Goal: Information Seeking & Learning: Compare options

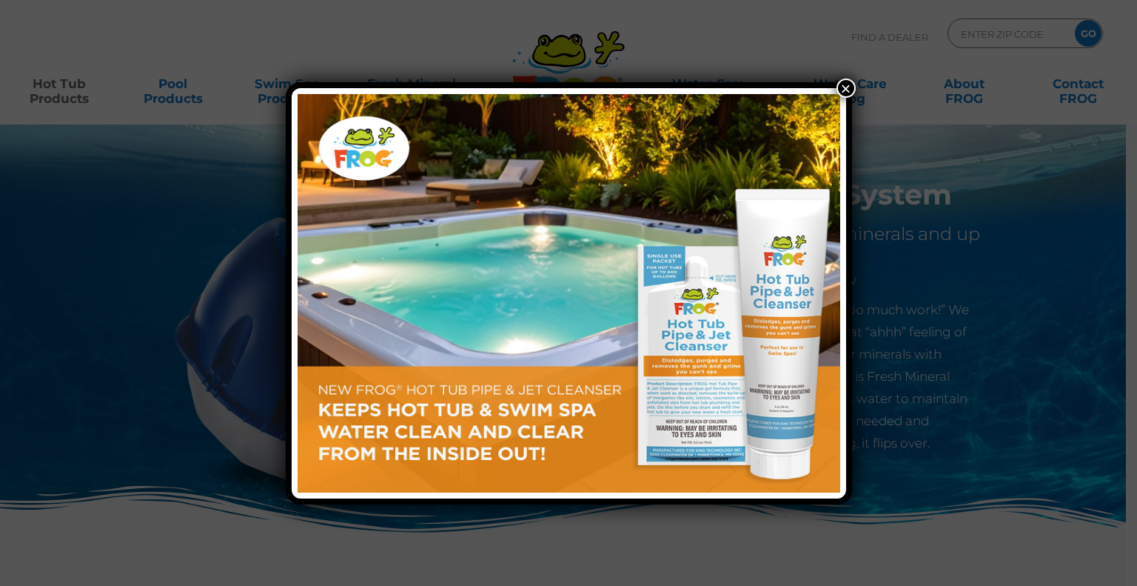
click at [848, 81] on button "×" at bounding box center [846, 87] width 19 height 19
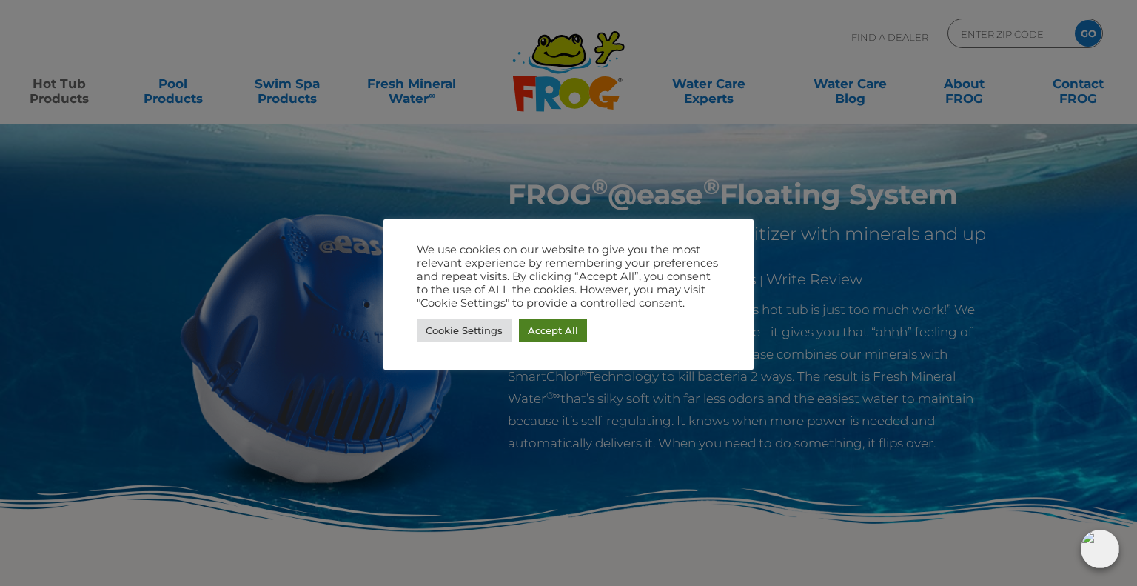
click at [574, 325] on link "Accept All" at bounding box center [553, 330] width 68 height 23
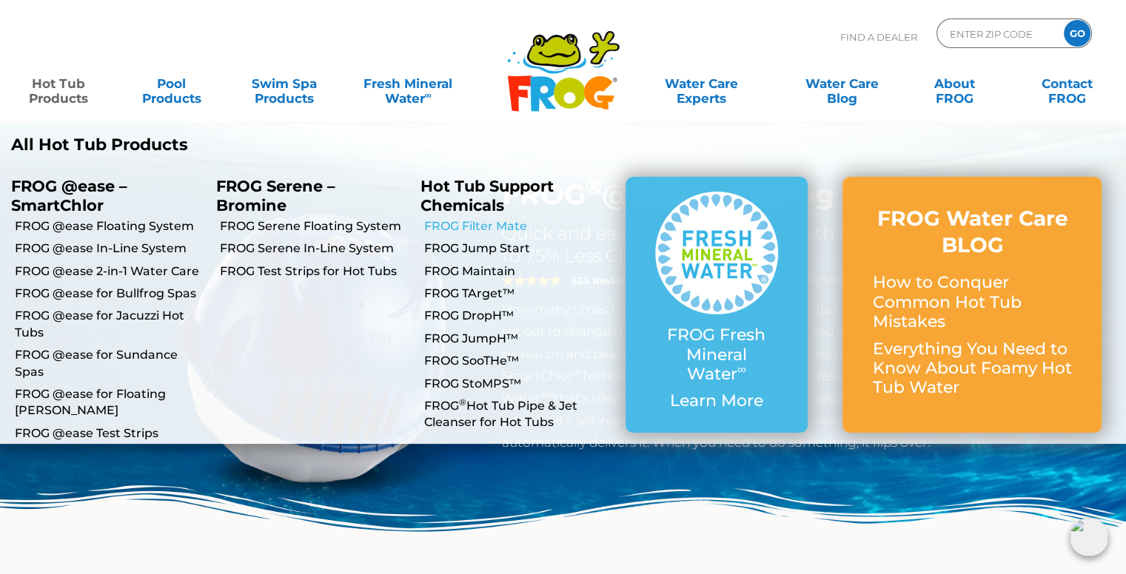
click at [471, 227] on link "FROG Filter Mate" at bounding box center [519, 226] width 190 height 16
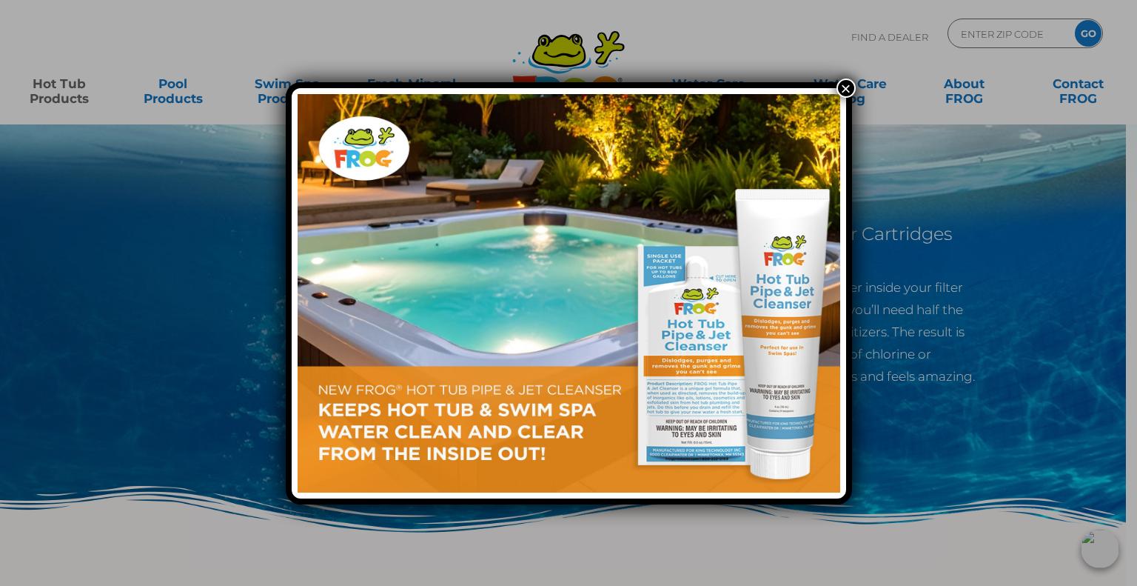
click at [848, 88] on button "×" at bounding box center [846, 87] width 19 height 19
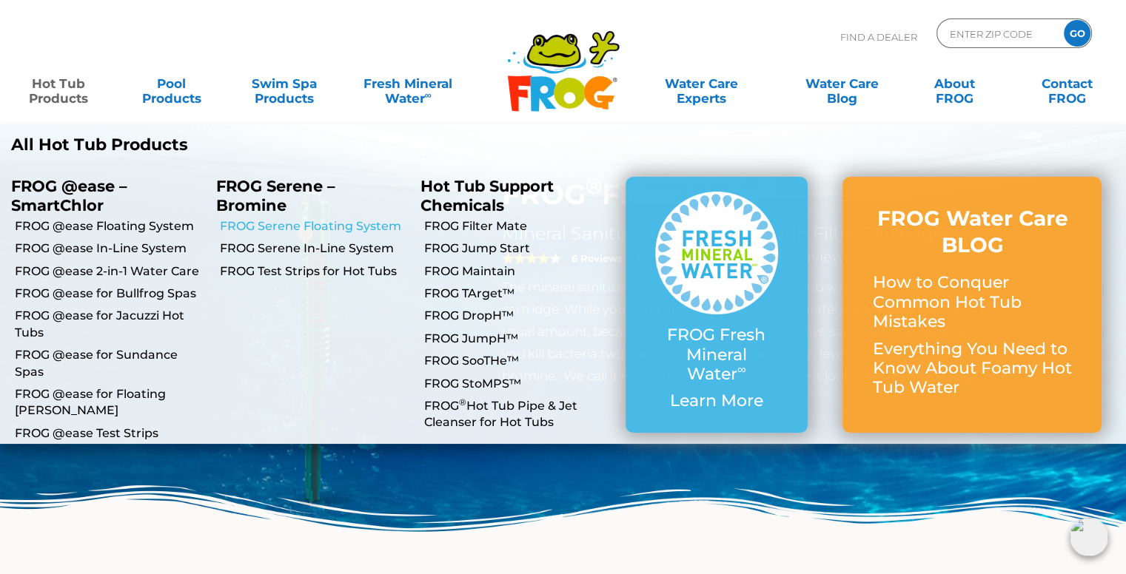
click at [301, 224] on link "FROG Serene Floating System" at bounding box center [315, 226] width 190 height 16
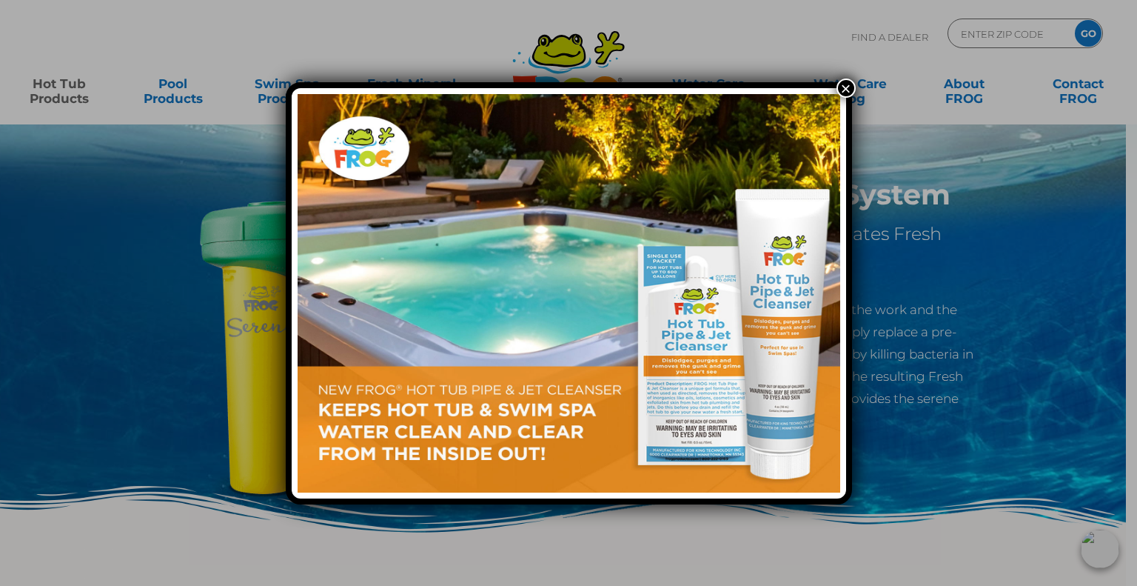
drag, startPoint x: 845, startPoint y: 91, endPoint x: 841, endPoint y: 102, distance: 11.7
click at [845, 90] on button "×" at bounding box center [846, 87] width 19 height 19
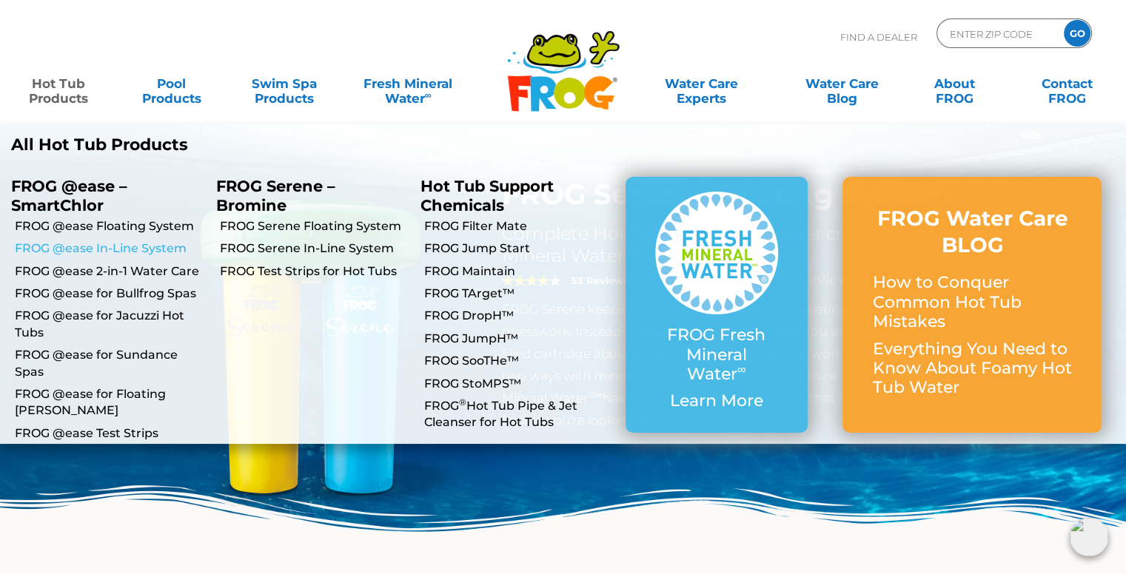
click at [95, 247] on link "FROG @ease In-Line System" at bounding box center [110, 249] width 190 height 16
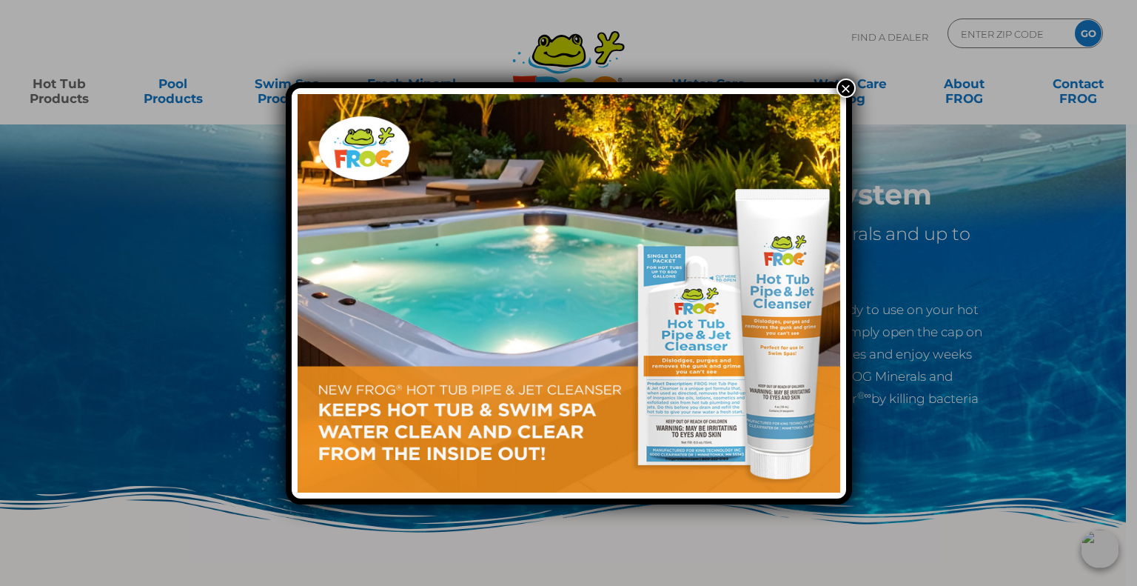
click at [850, 94] on button "×" at bounding box center [846, 87] width 19 height 19
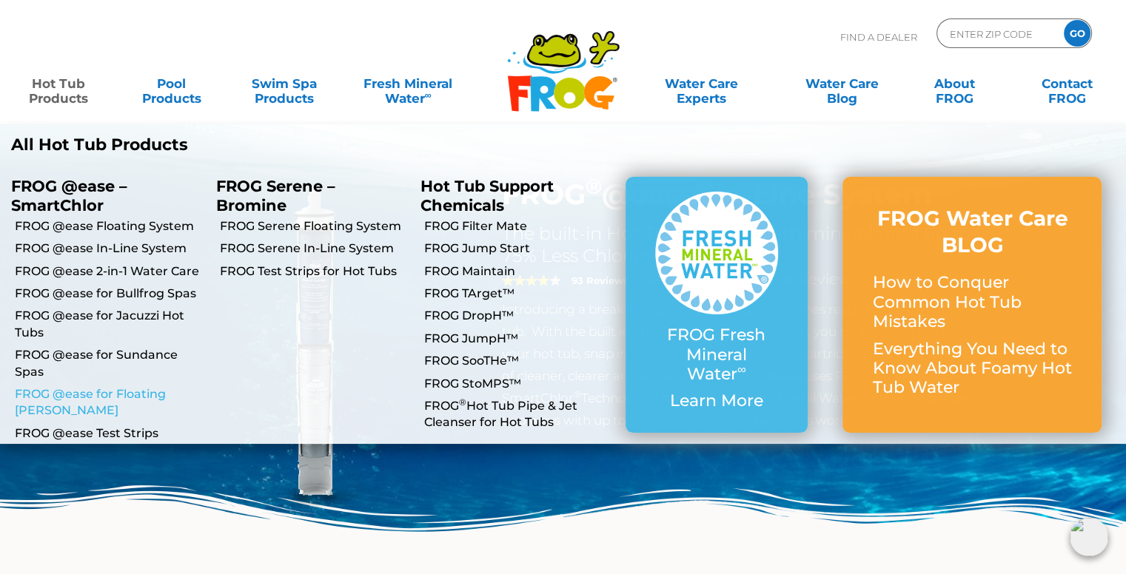
click at [92, 395] on link "FROG @ease for Floating [PERSON_NAME]" at bounding box center [110, 402] width 190 height 33
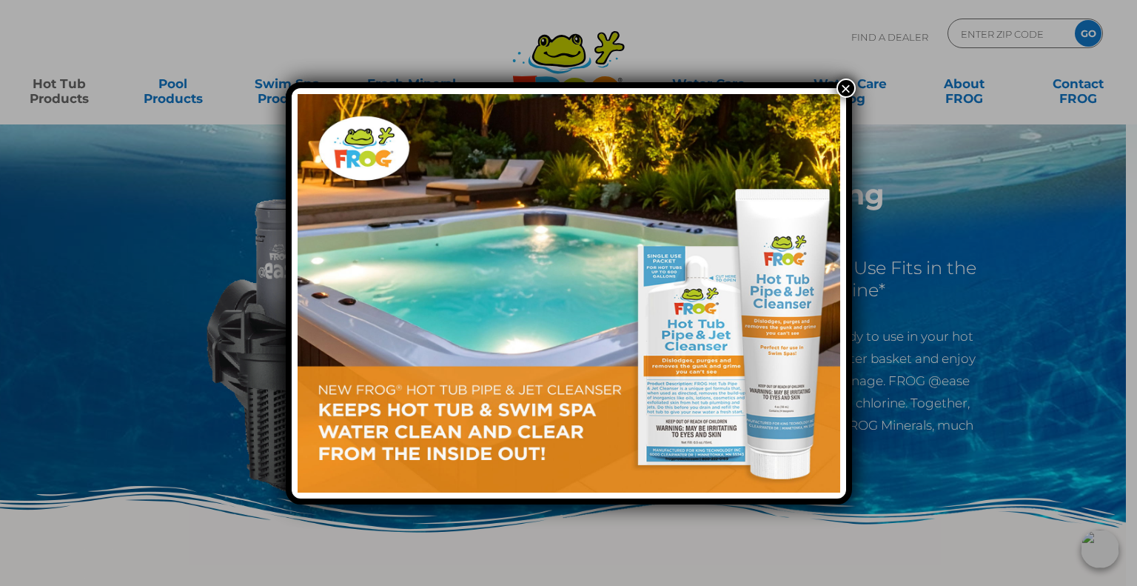
click at [844, 87] on button "×" at bounding box center [846, 87] width 19 height 19
